Goal: Information Seeking & Learning: Learn about a topic

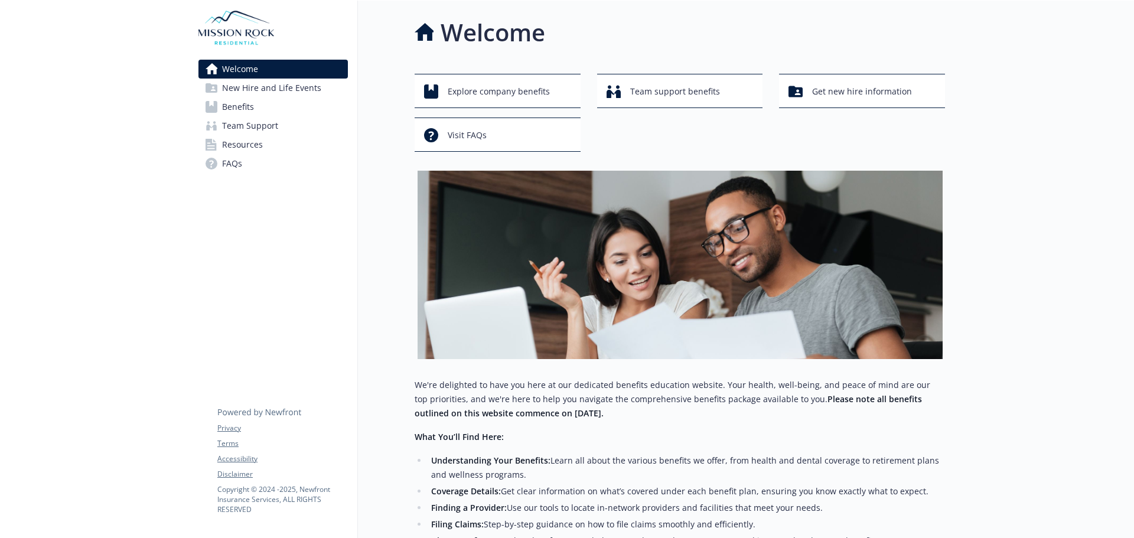
click at [291, 104] on link "Benefits" at bounding box center [272, 106] width 149 height 19
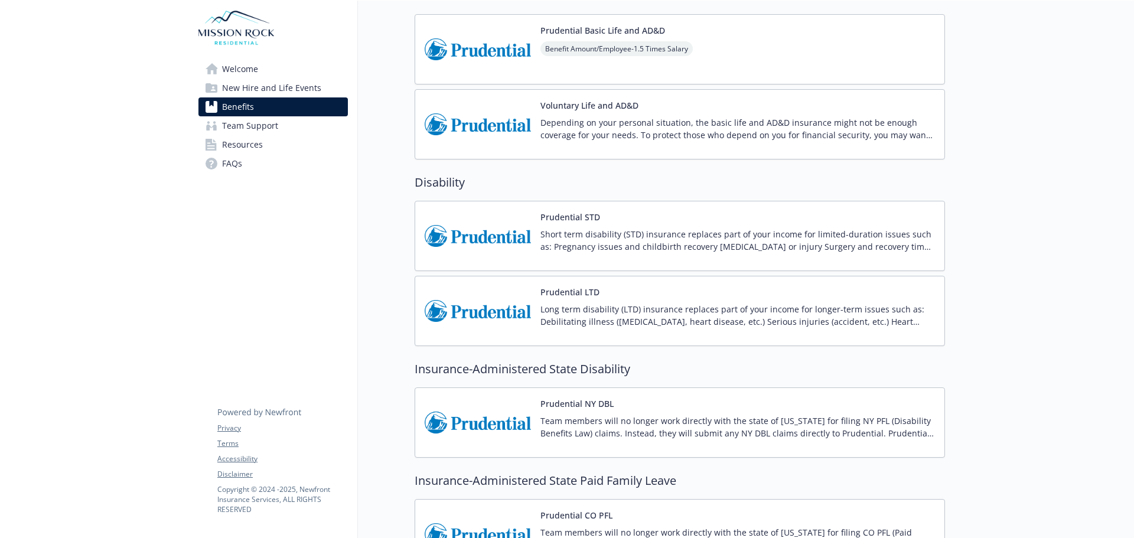
scroll to position [472, 0]
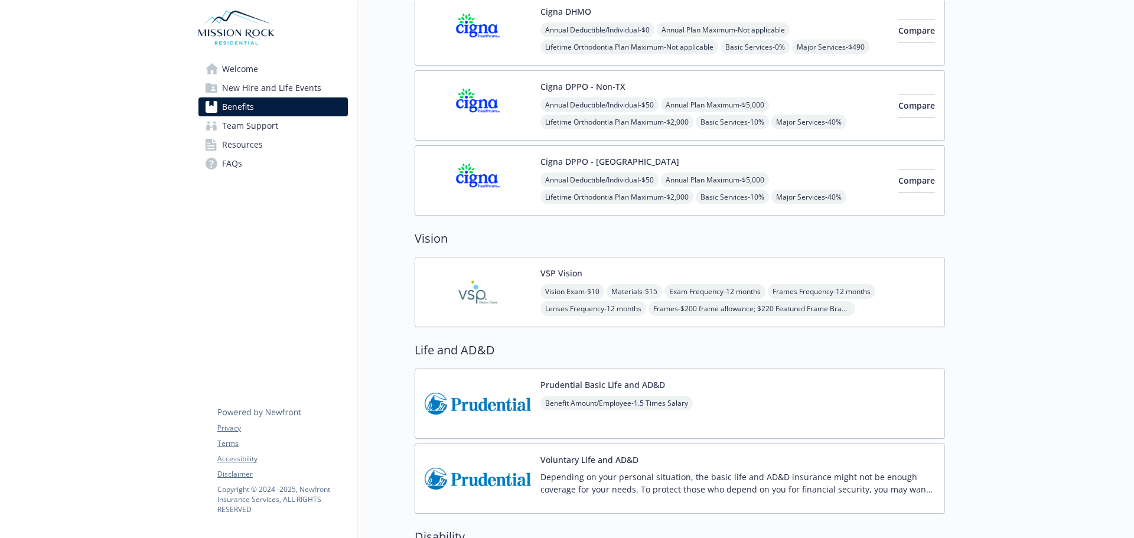
click at [255, 74] on span "Welcome" at bounding box center [240, 69] width 36 height 19
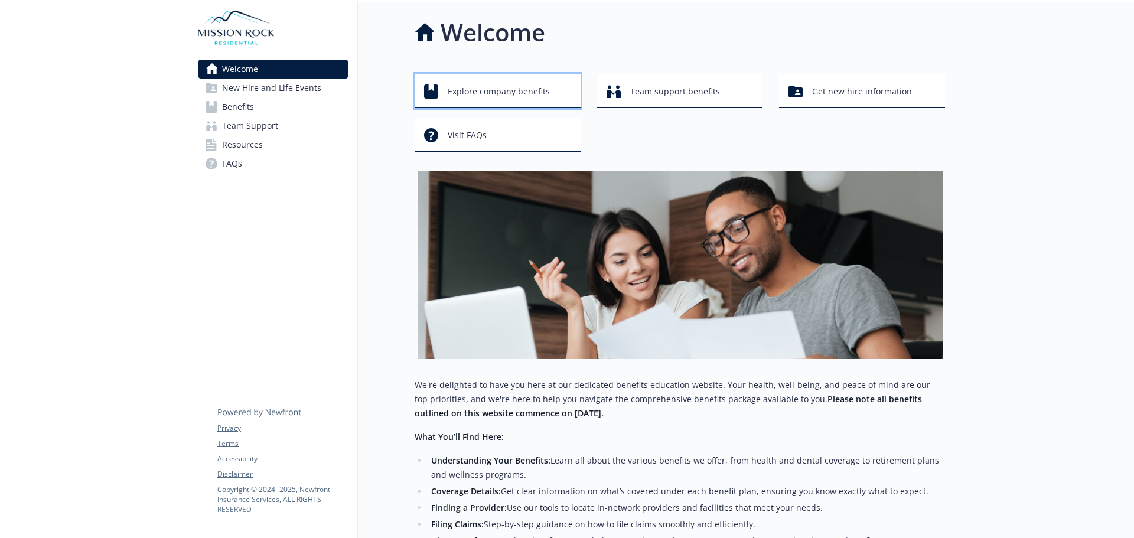
click at [488, 90] on span "Explore company benefits" at bounding box center [499, 91] width 102 height 22
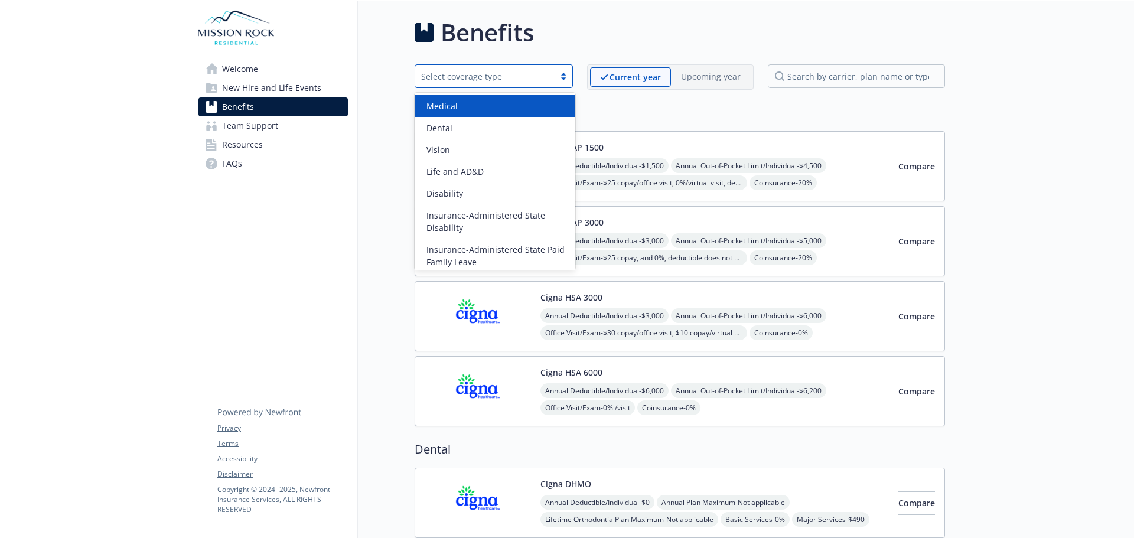
click at [491, 68] on div "Select coverage type" at bounding box center [493, 76] width 158 height 24
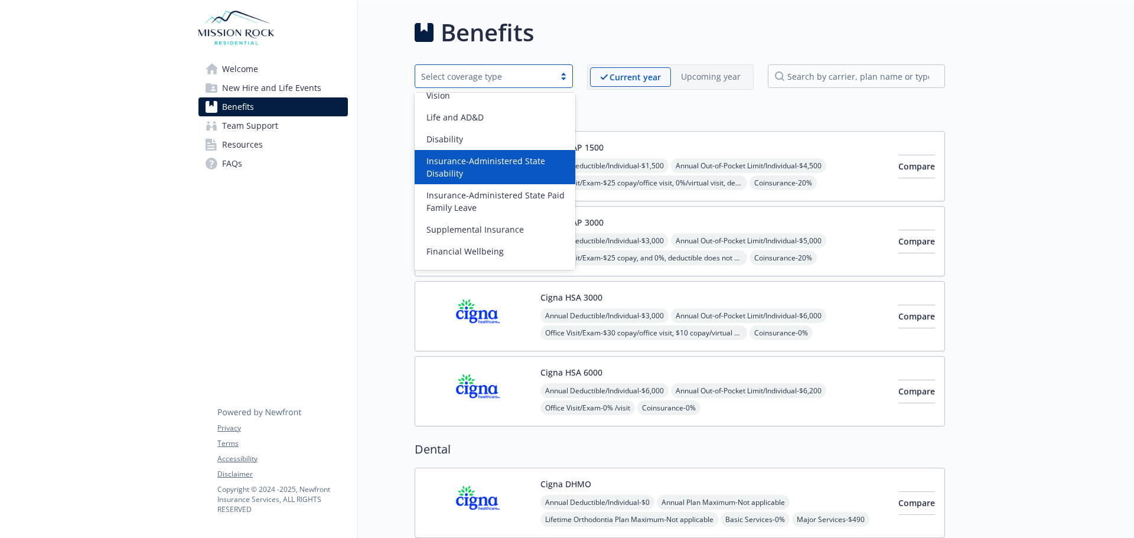
scroll to position [93, 0]
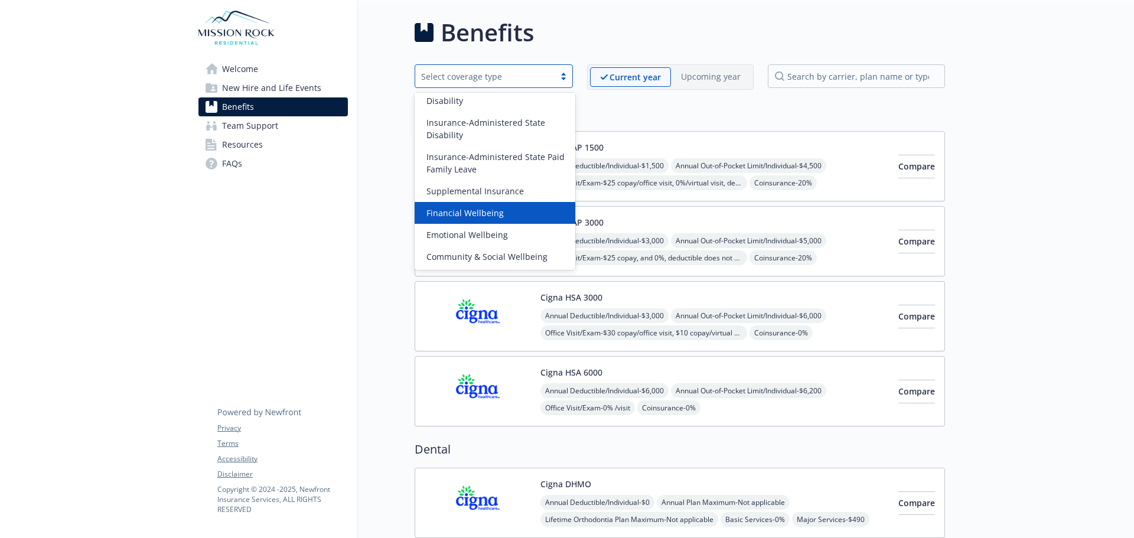
click at [497, 214] on span "Financial Wellbeing" at bounding box center [464, 213] width 77 height 12
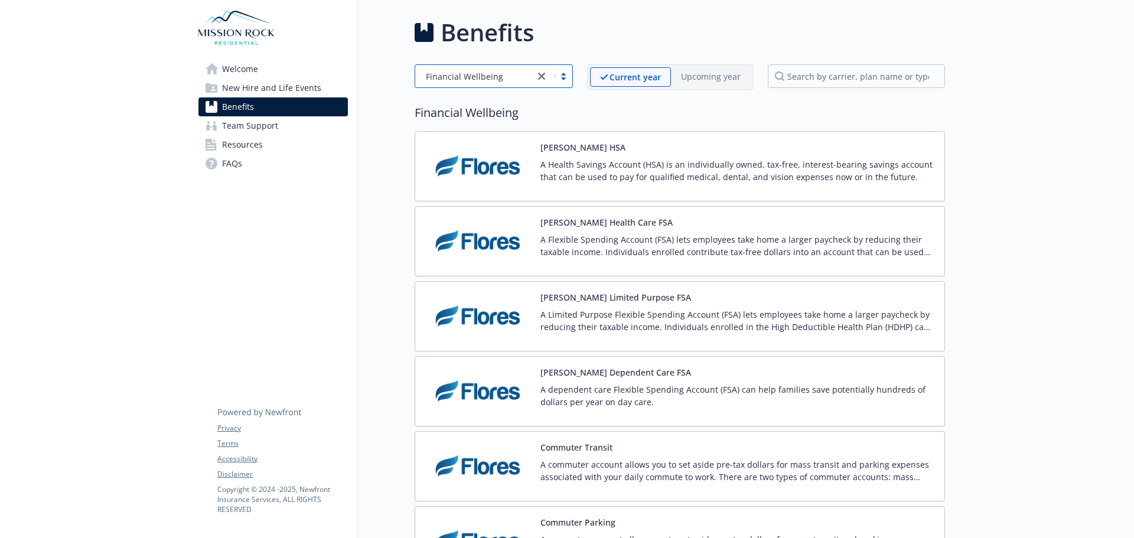
click at [253, 70] on span "Welcome" at bounding box center [240, 69] width 36 height 19
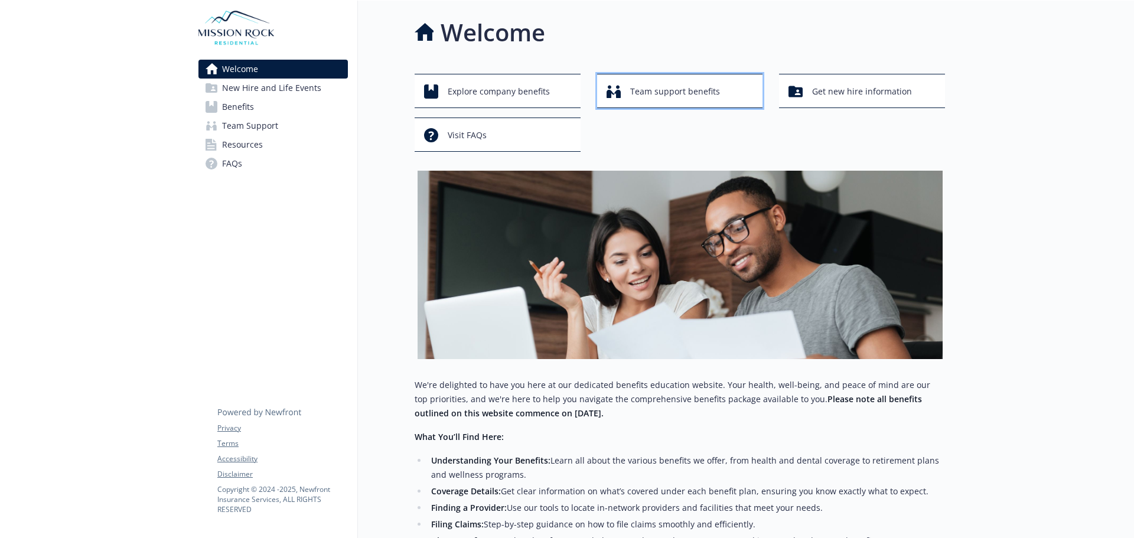
click at [652, 97] on span "Team support benefits" at bounding box center [675, 91] width 90 height 22
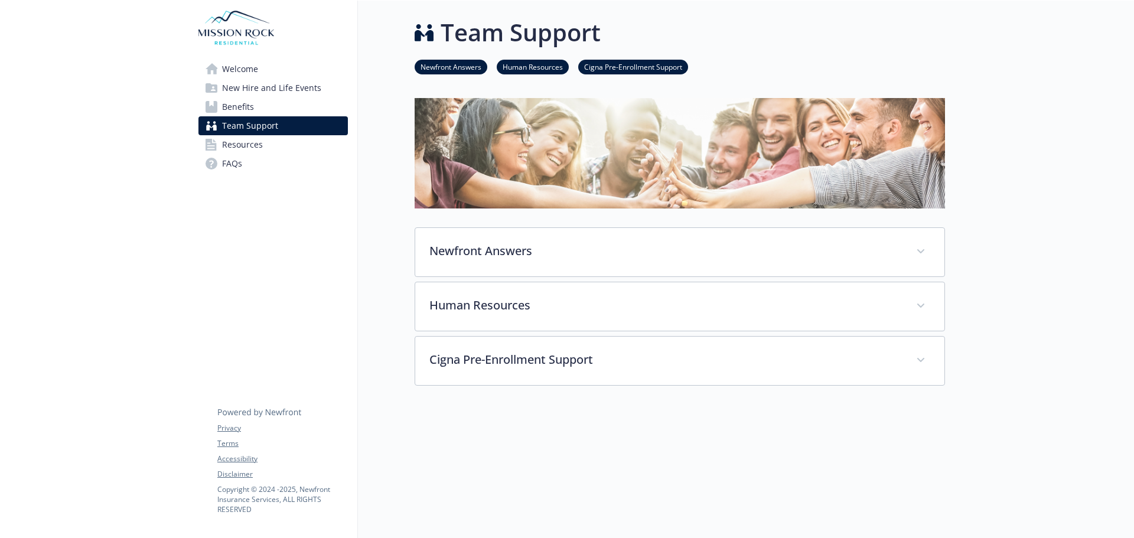
click at [260, 74] on link "Welcome" at bounding box center [272, 69] width 149 height 19
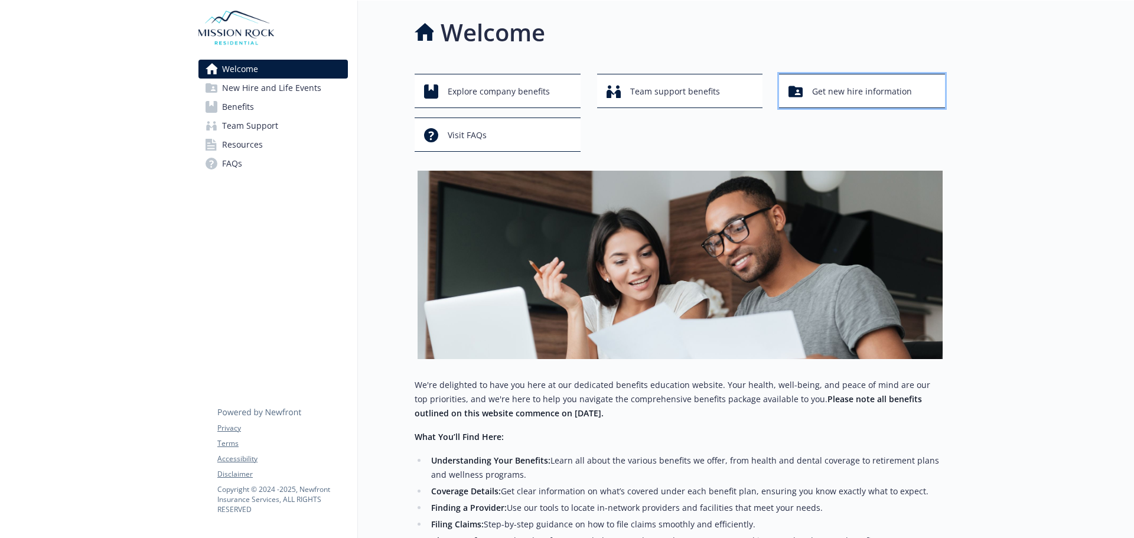
click at [876, 90] on span "Get new hire information" at bounding box center [862, 91] width 100 height 22
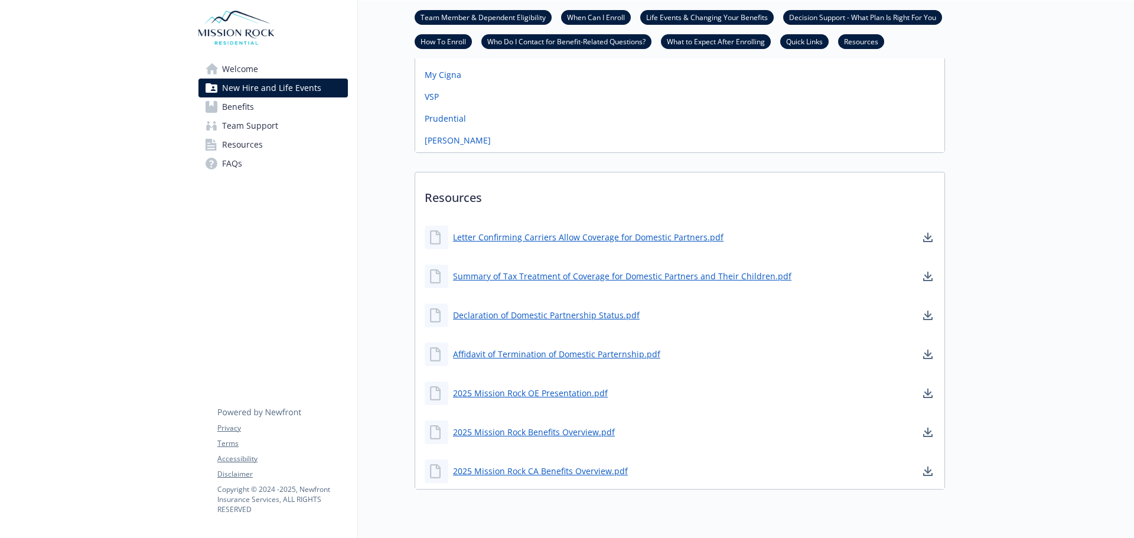
scroll to position [754, 0]
